Goal: Feedback & Contribution: Submit feedback/report problem

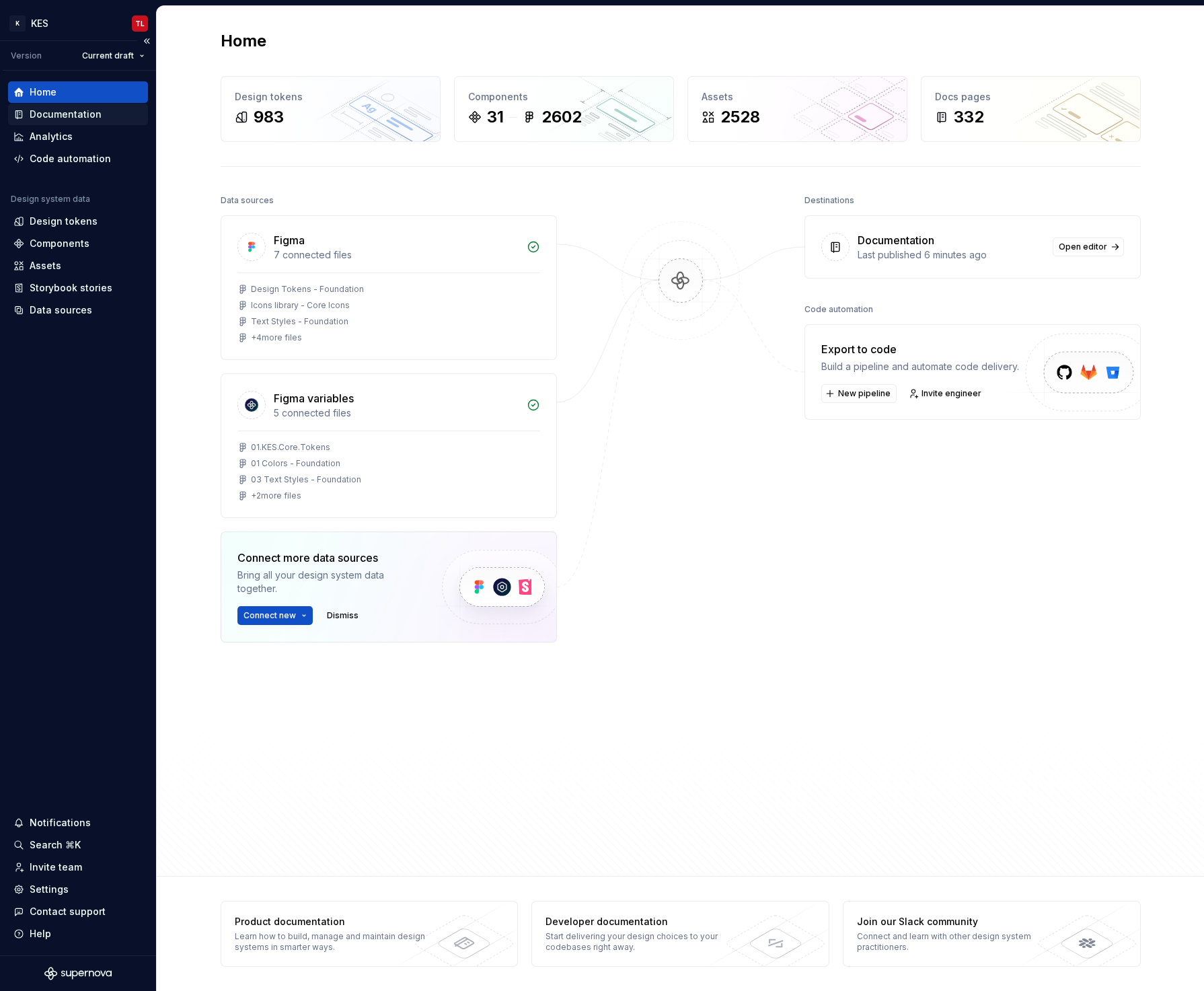
click at [64, 113] on div "Documentation" at bounding box center [65, 115] width 72 height 13
click at [52, 120] on div "Documentation" at bounding box center [65, 115] width 72 height 13
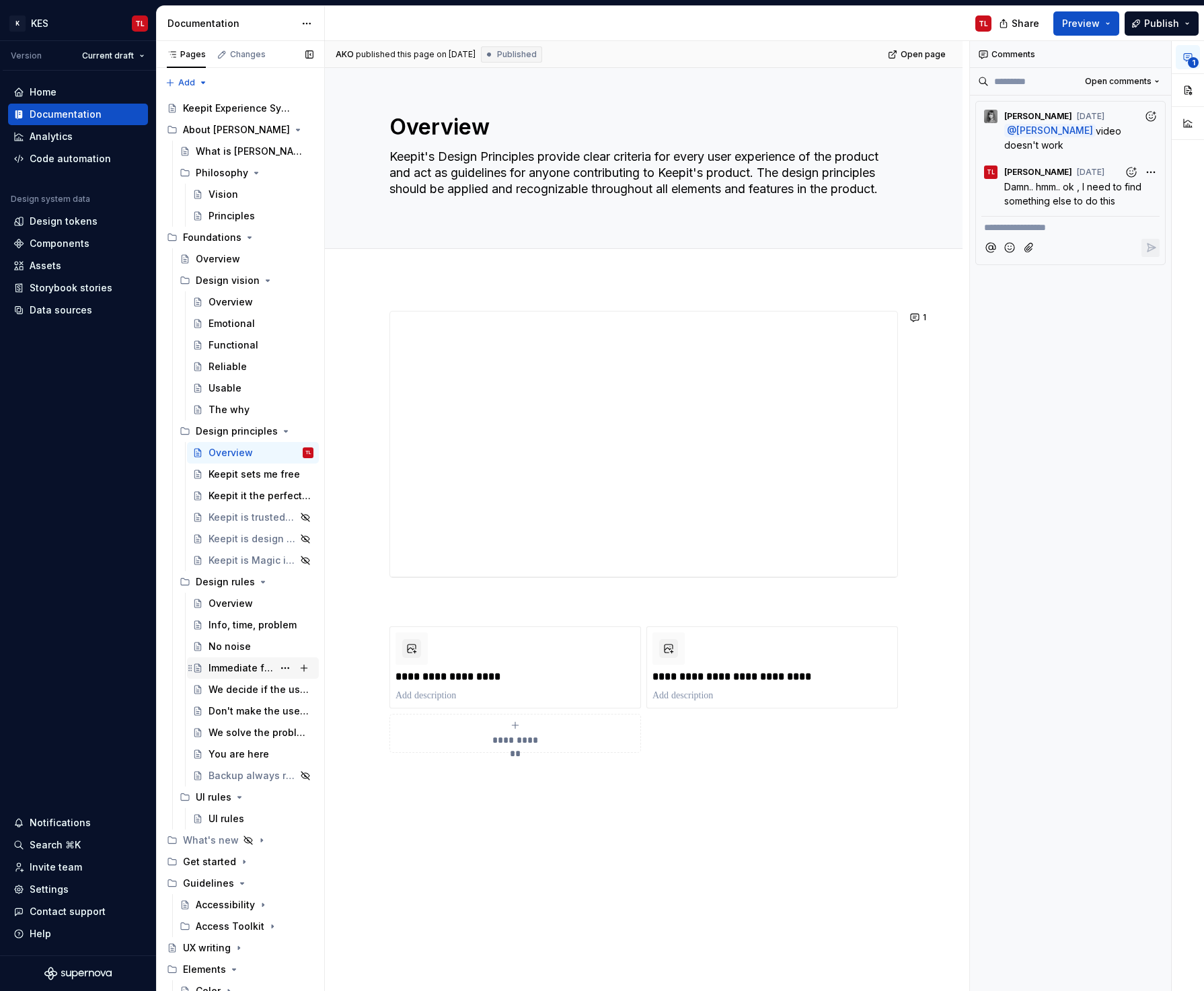
click at [246, 670] on div "Immediate feedback" at bounding box center [240, 668] width 64 height 13
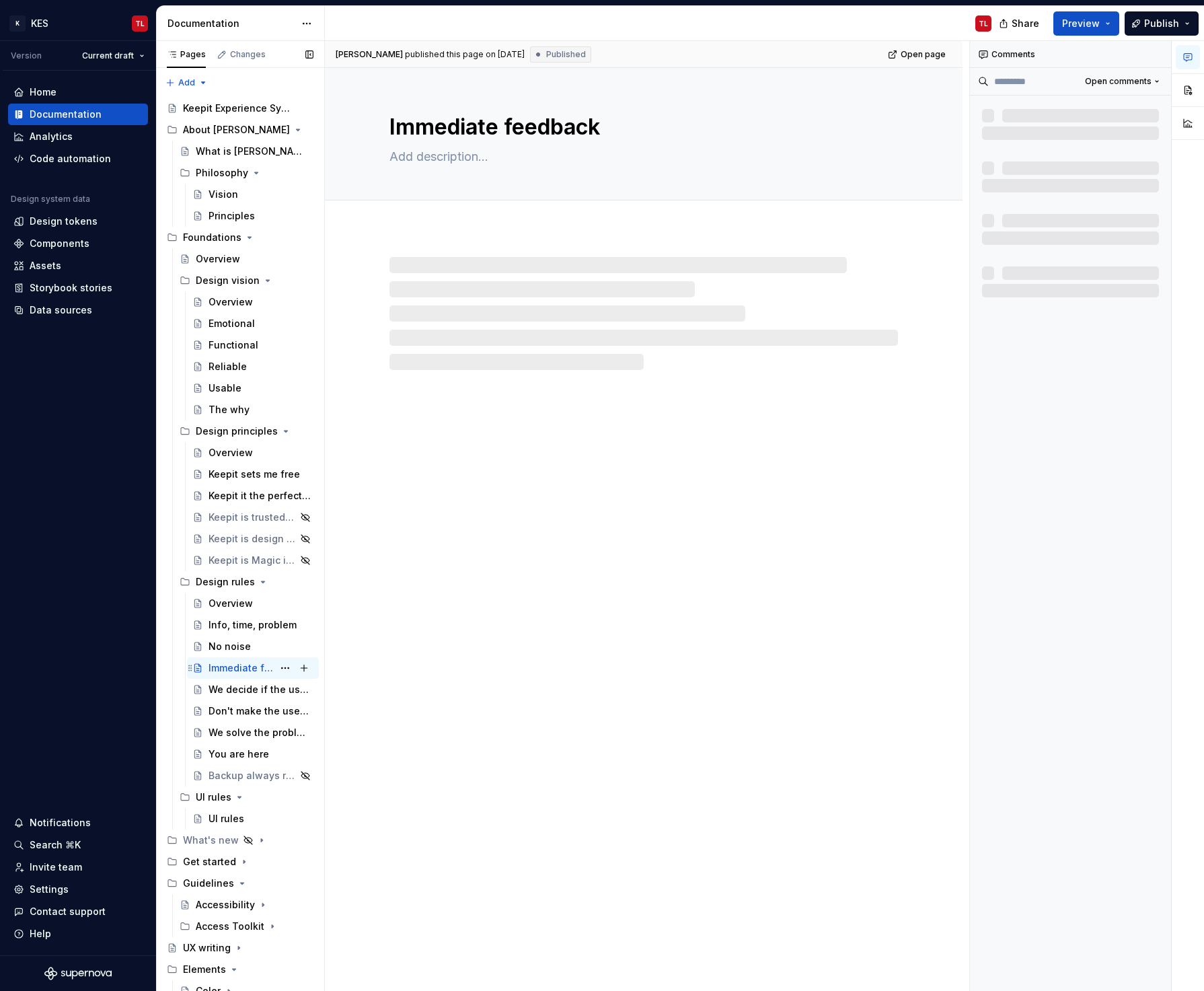
click at [227, 666] on div "Immediate feedback" at bounding box center [240, 668] width 64 height 13
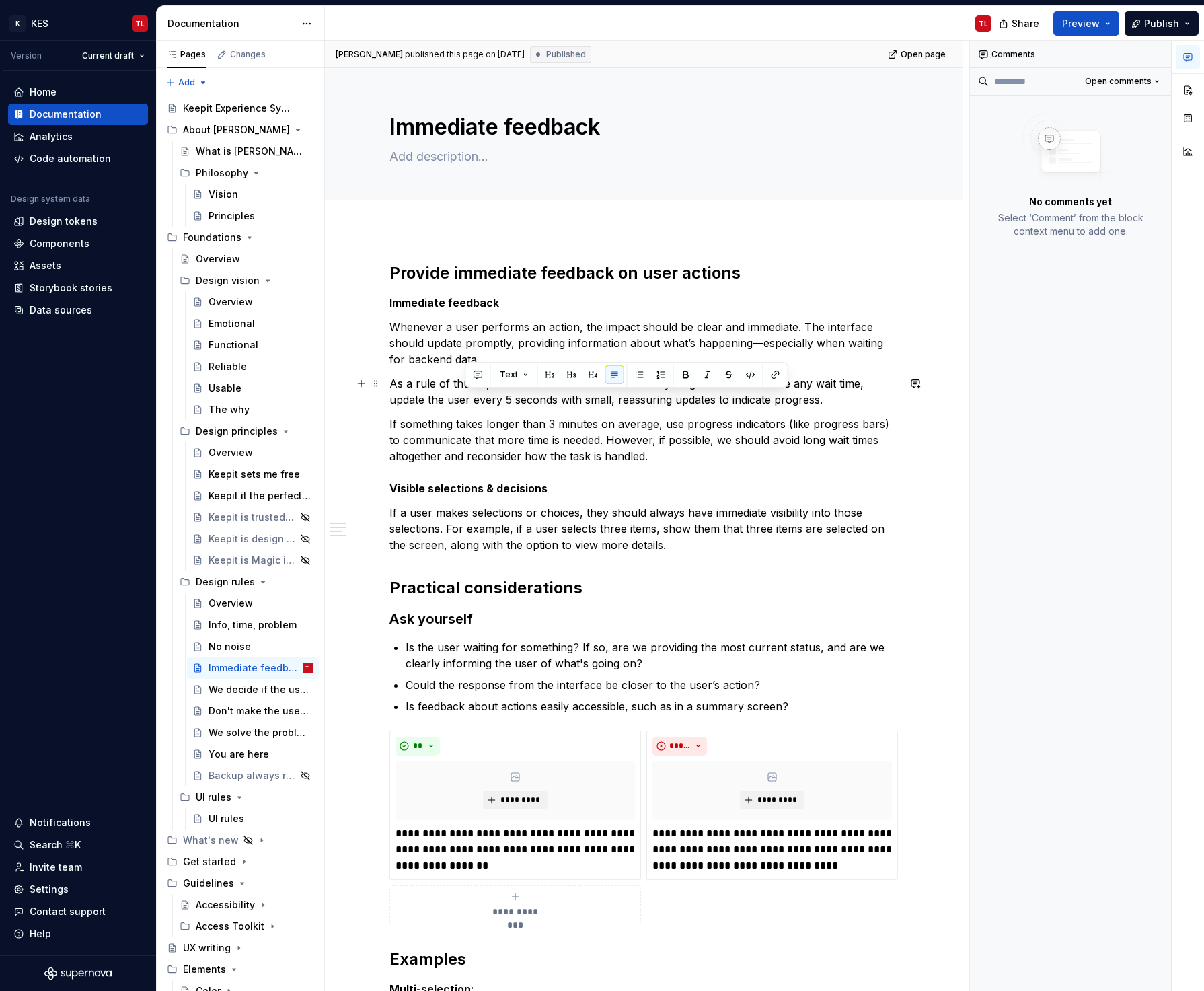
type textarea "*"
click at [471, 399] on p "As a rule of thumb, the user should never wait for anything. If there has to be…" at bounding box center [643, 392] width 508 height 33
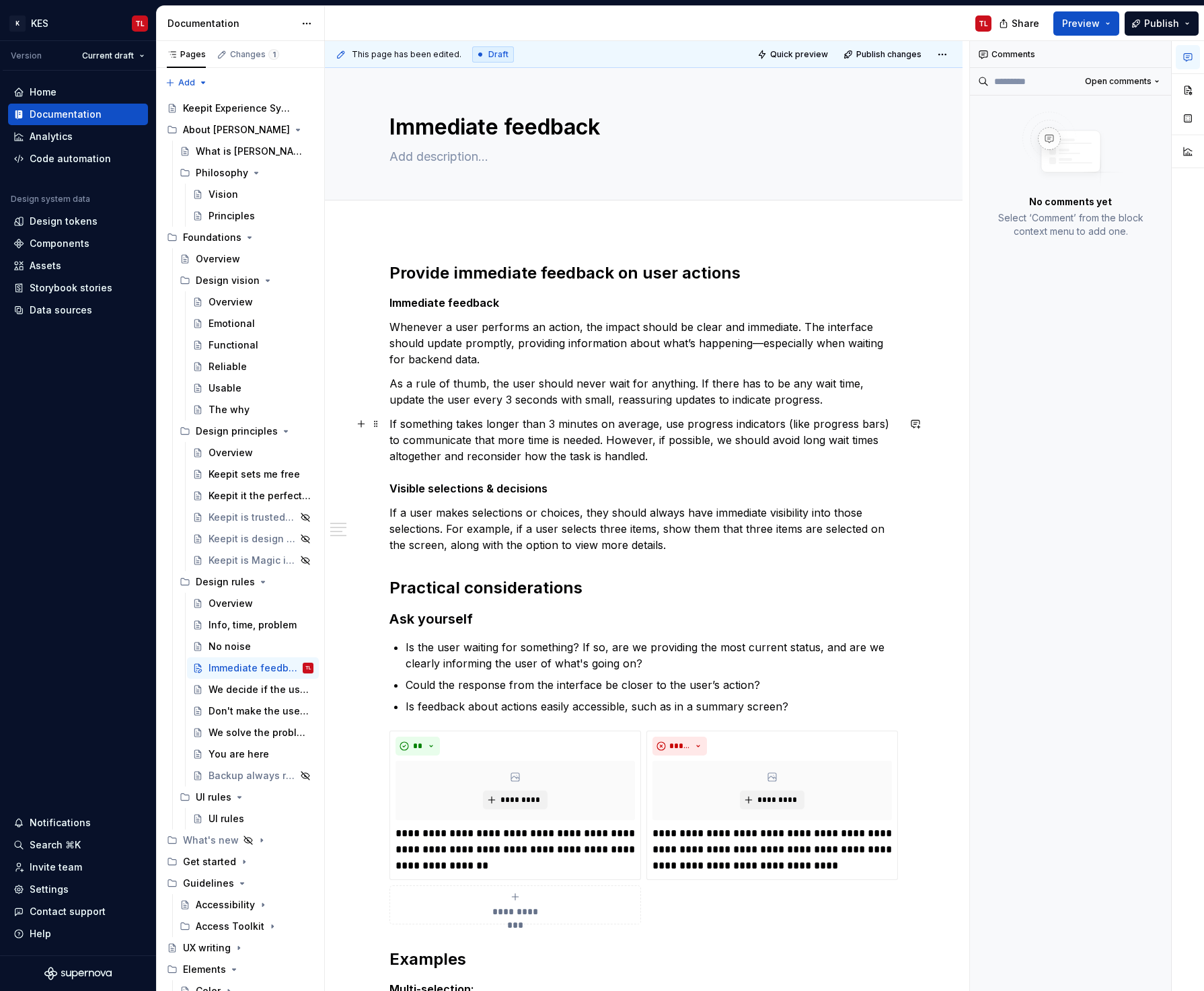
drag, startPoint x: 550, startPoint y: 423, endPoint x: 575, endPoint y: 423, distance: 25.0
click at [575, 423] on p "If something takes longer than 3 minutes on average, use progress indicators (l…" at bounding box center [643, 456] width 508 height 81
drag, startPoint x: 595, startPoint y: 425, endPoint x: 548, endPoint y: 425, distance: 47.0
click at [548, 425] on p "If something takes longer than 3 minutes on average, use progress indicators (l…" at bounding box center [643, 456] width 508 height 81
click at [1101, 316] on div "Comments Open comments No comments yet Select ‘Comment’ from the block context …" at bounding box center [1070, 517] width 202 height 951
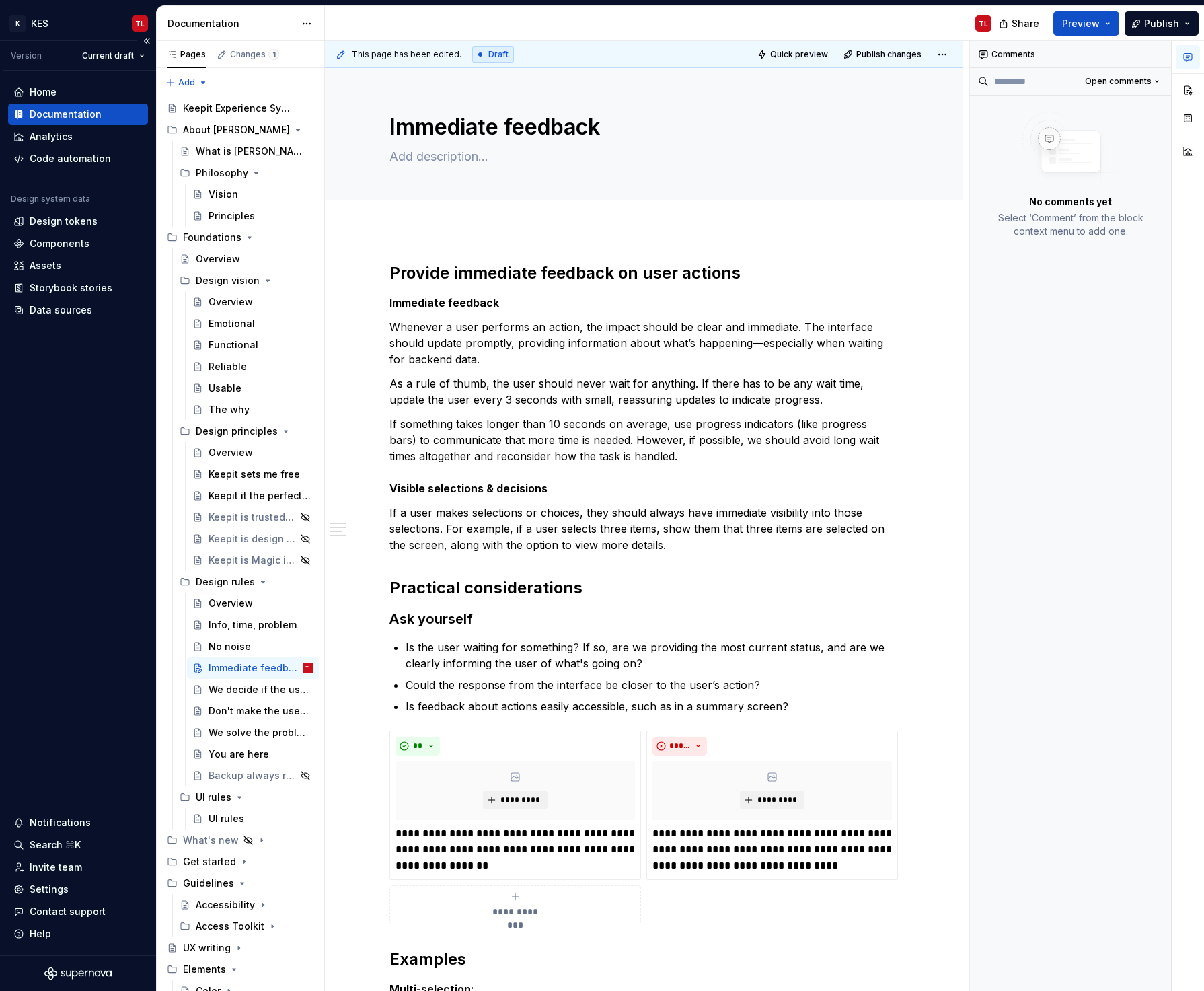
click at [88, 109] on div "Documentation" at bounding box center [65, 115] width 72 height 13
type textarea "*"
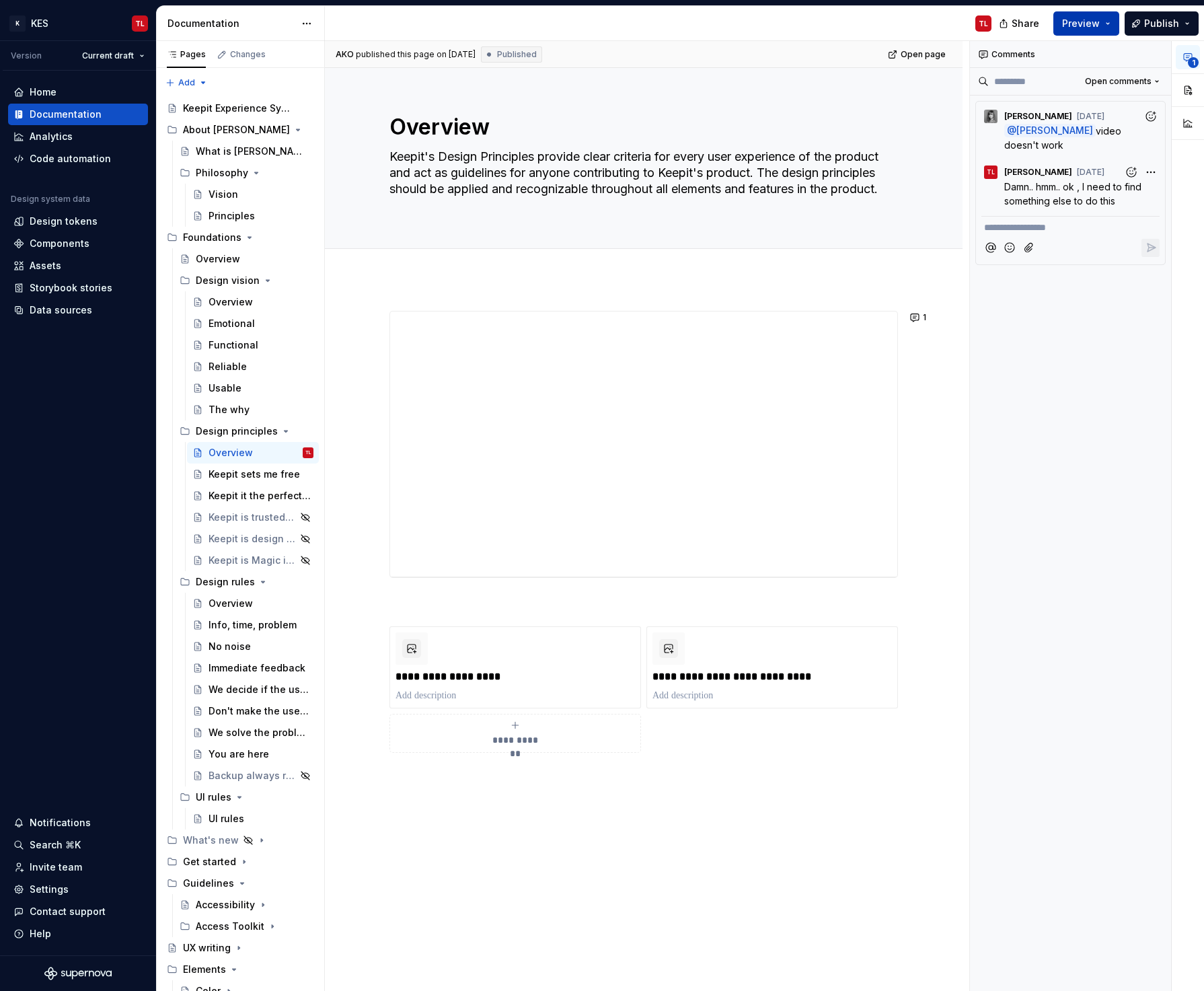
click at [1069, 26] on span "Preview" at bounding box center [1081, 24] width 38 height 13
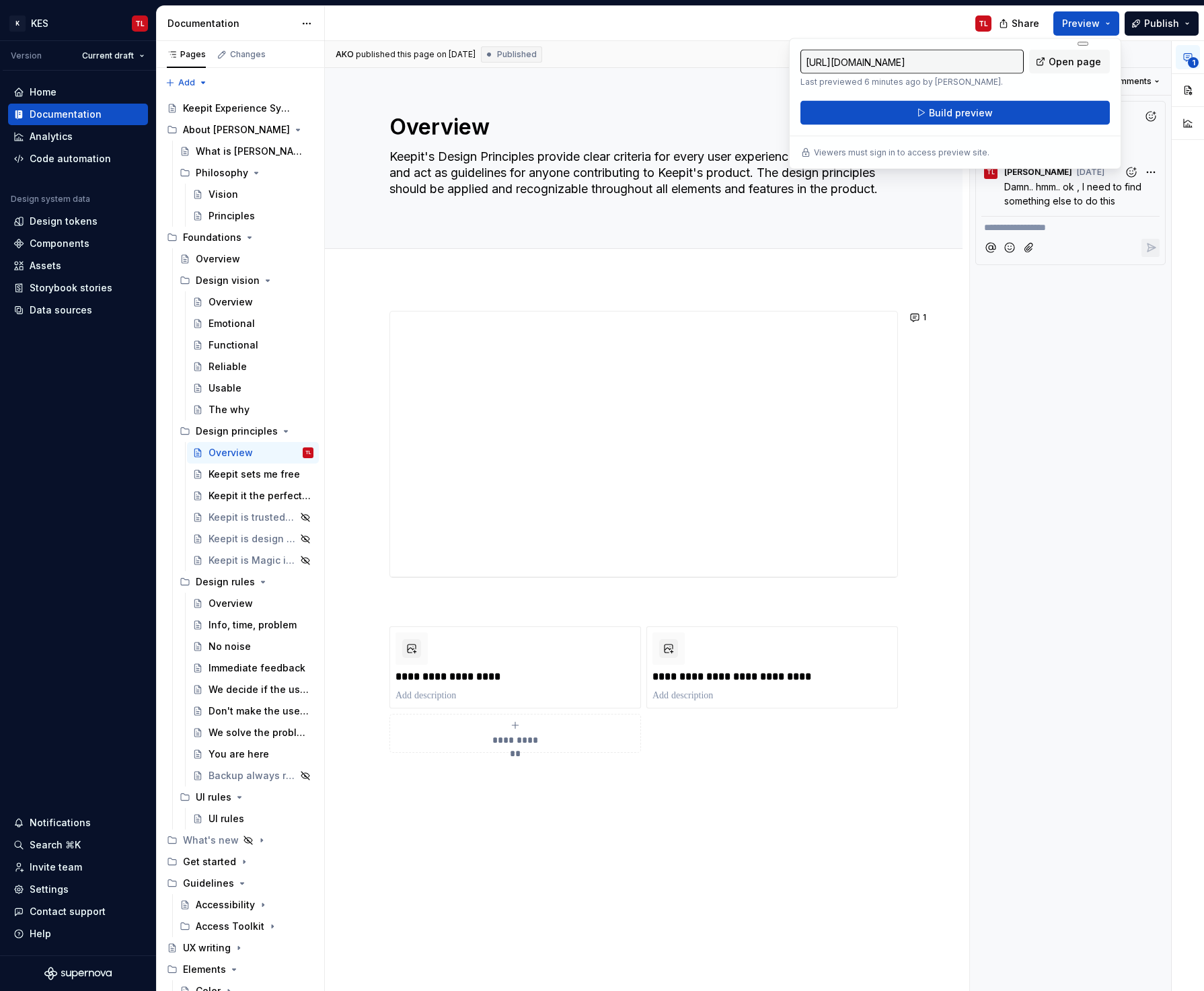
click at [928, 60] on input "https://keepit.supernova-docs.io/latest/foundations/design-principles/overview-…" at bounding box center [911, 61] width 223 height 24
drag, startPoint x: 951, startPoint y: 62, endPoint x: 679, endPoint y: 69, distance: 272.1
click at [679, 69] on body "K KES TL Version Current draft Home Documentation Analytics Code automation Des…" at bounding box center [602, 495] width 1204 height 991
click at [837, 64] on input "https://keepit.supernova-docs.io/latest/foundations/design-principles/overview-…" at bounding box center [911, 61] width 223 height 24
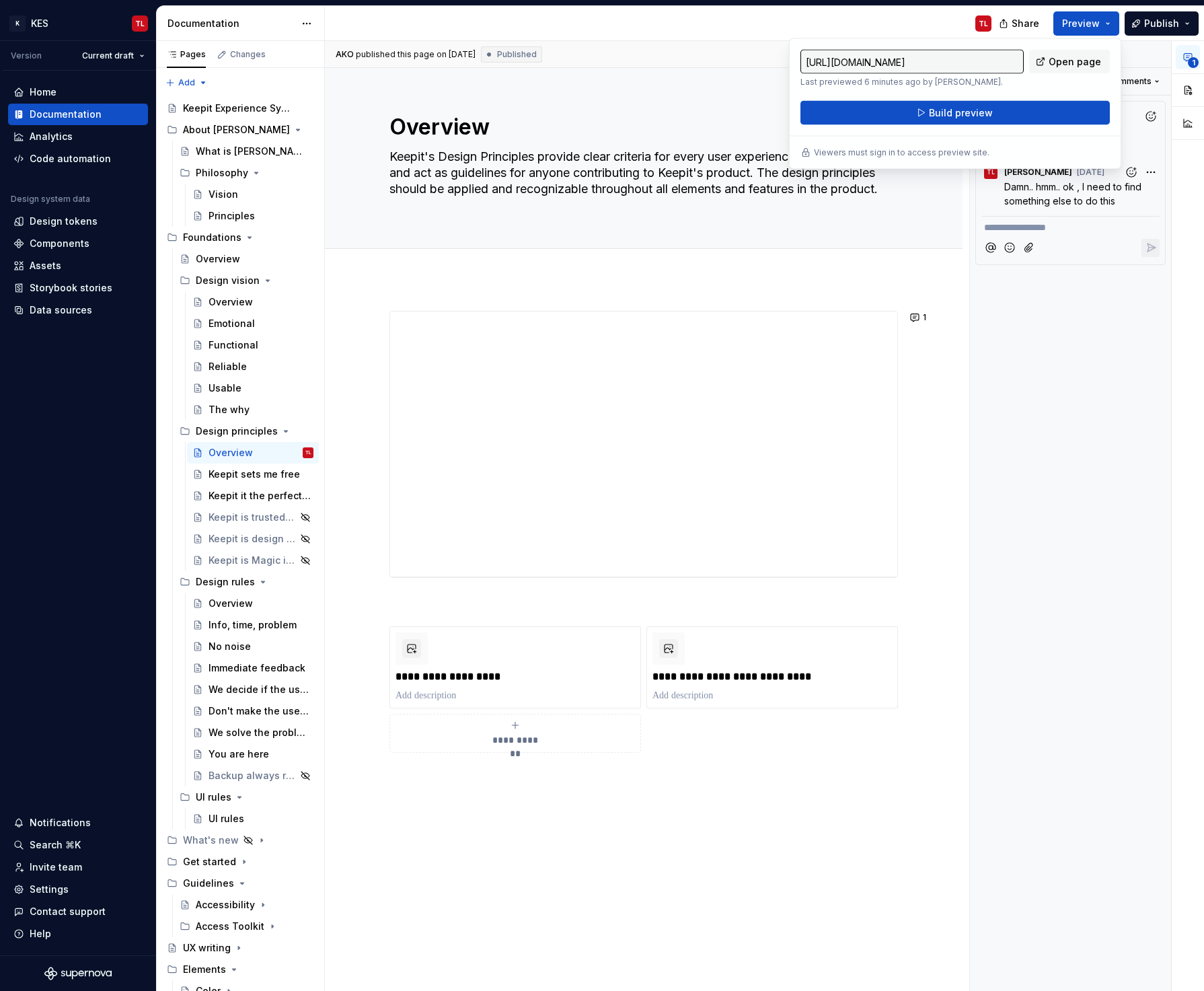
click at [837, 64] on input "https://keepit.supernova-docs.io/latest/foundations/design-principles/overview-…" at bounding box center [911, 61] width 223 height 24
click at [991, 55] on input "https://keepit.supernova-docs.io/latest/foundations/design-principles/overview-…" at bounding box center [911, 61] width 223 height 24
type textarea "*"
drag, startPoint x: 979, startPoint y: 61, endPoint x: 796, endPoint y: 58, distance: 183.0
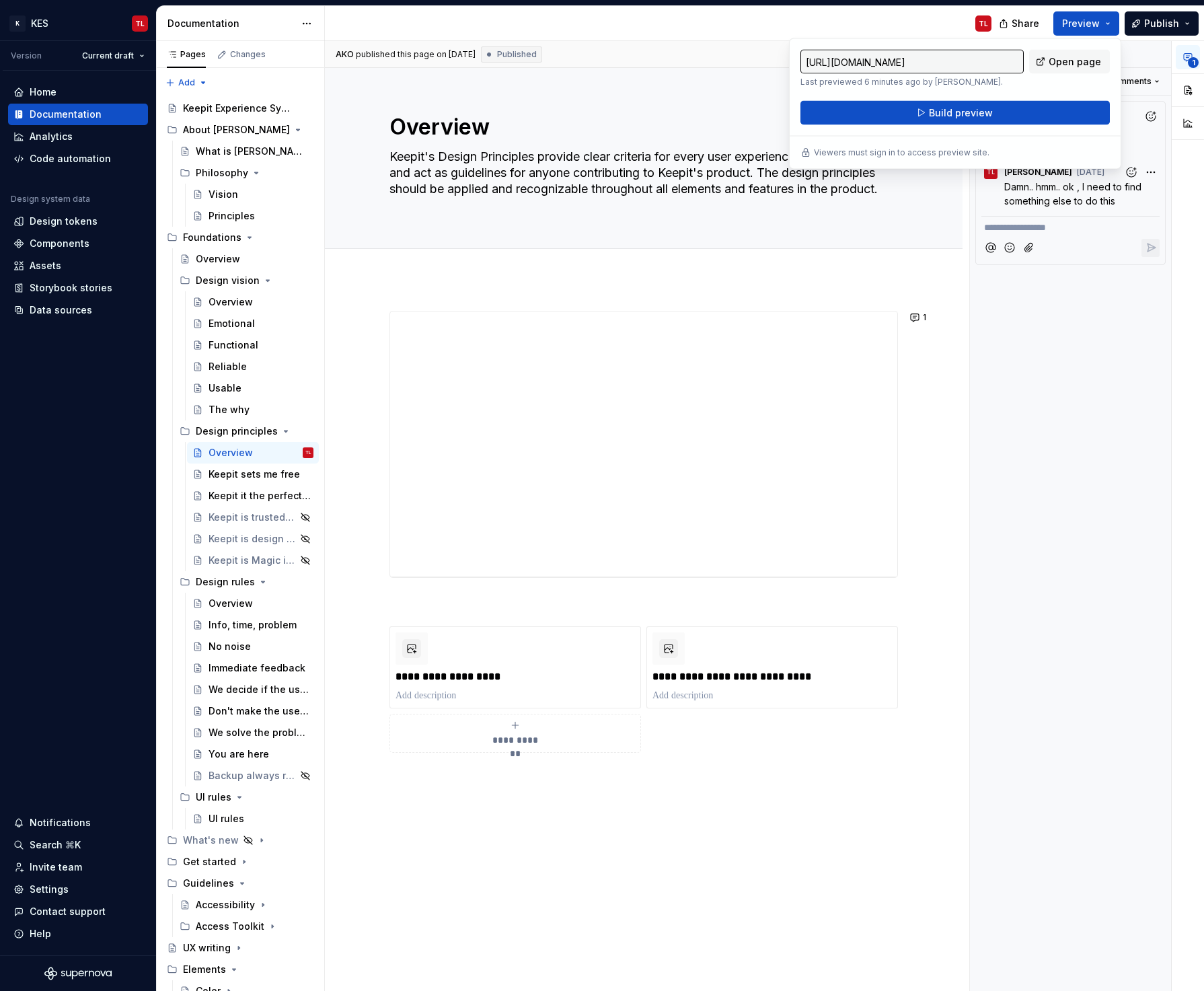
click at [796, 58] on div "https://keepit.supernova-docs.io/latest/foundations/design-principles/overview-…" at bounding box center [955, 104] width 332 height 132
